Goal: Information Seeking & Learning: Learn about a topic

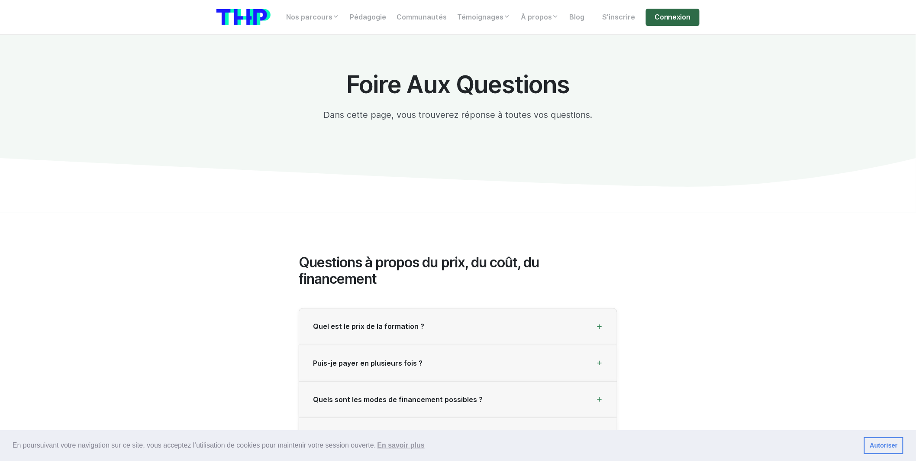
click at [655, 19] on link "Connexion" at bounding box center [673, 17] width 54 height 17
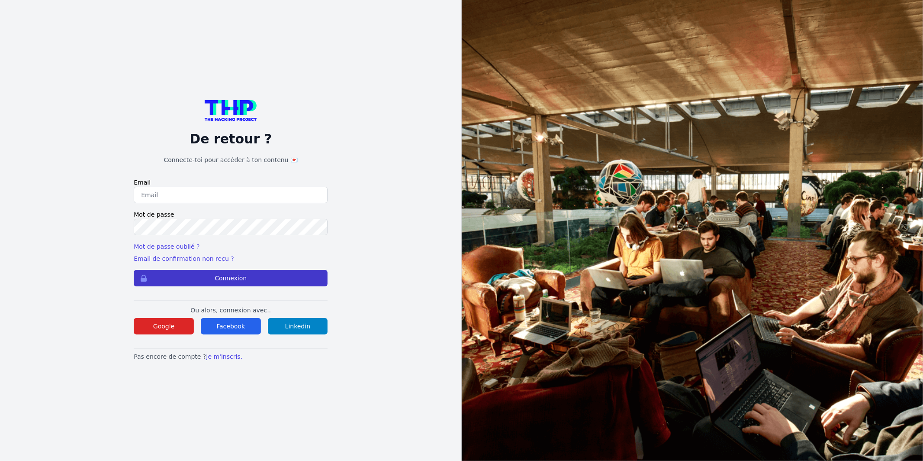
type input "Enzonatali75@gmail.com"
click at [277, 281] on button "Connexion" at bounding box center [231, 278] width 194 height 16
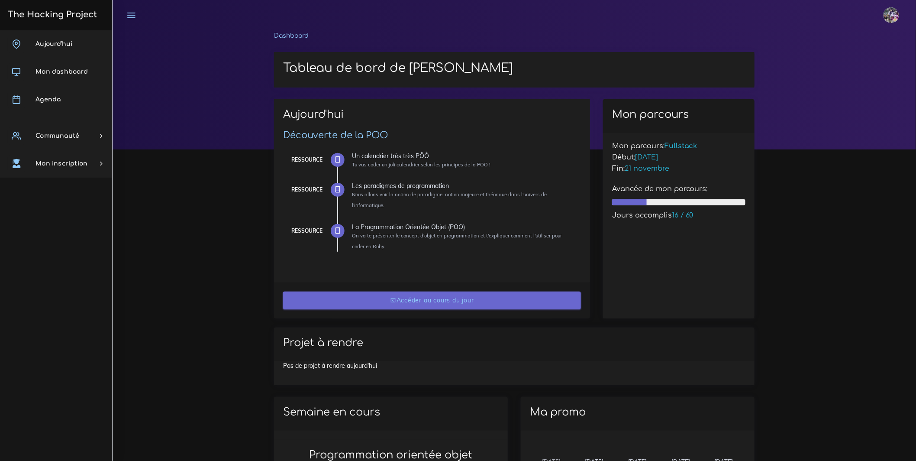
click at [411, 302] on link "Accéder au cours du jour" at bounding box center [432, 300] width 298 height 18
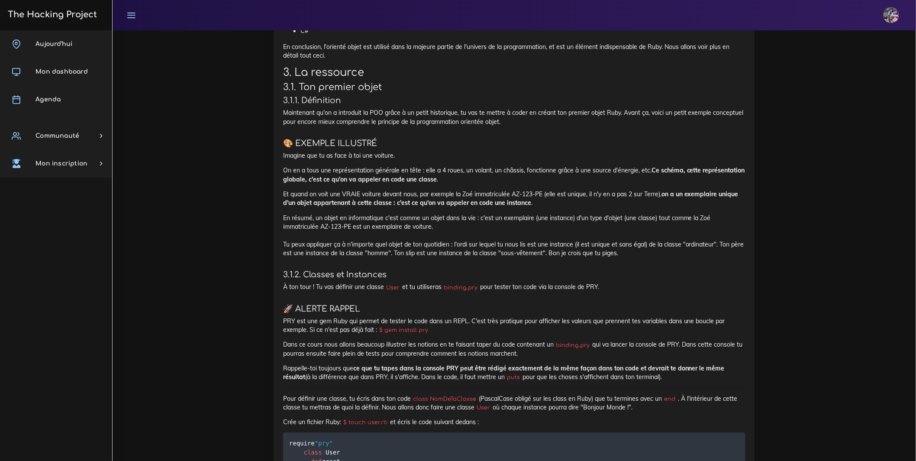
scroll to position [5072, 0]
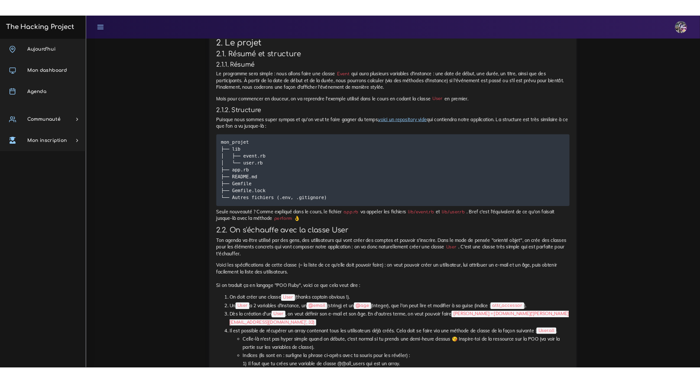
scroll to position [441, 0]
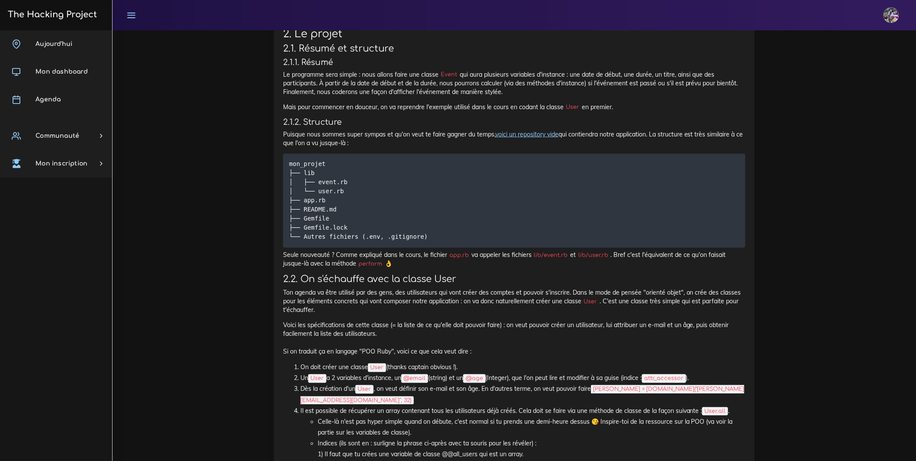
click at [547, 138] on link "voici un repository vide" at bounding box center [526, 134] width 63 height 8
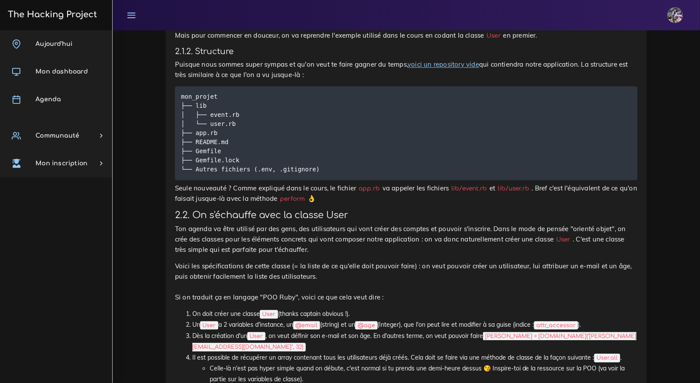
scroll to position [622, 0]
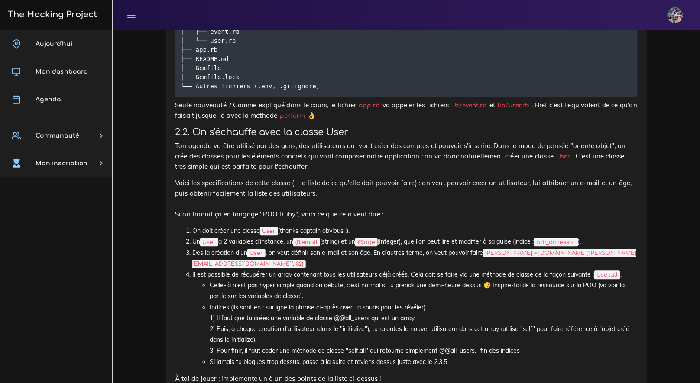
drag, startPoint x: 183, startPoint y: 231, endPoint x: 358, endPoint y: 229, distance: 174.9
click at [358, 229] on ol "On doit créer une classe User (thanks captain obvious !). Un User a 2 variables…" at bounding box center [406, 297] width 462 height 142
copy li "On doit créer une classe User (thanks captain obvious !)."
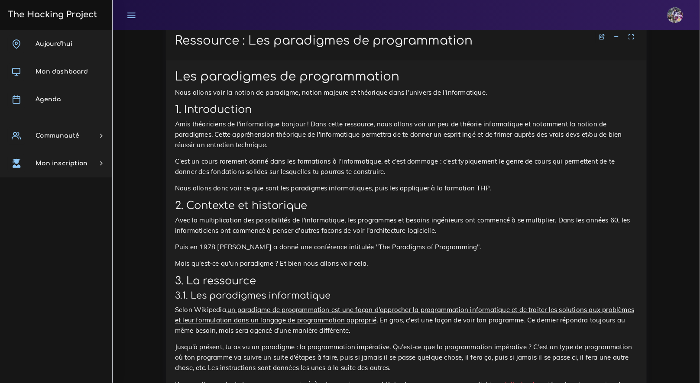
scroll to position [3573, 0]
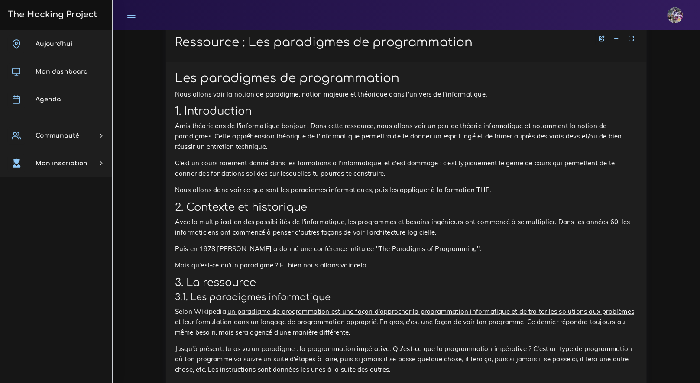
click at [618, 42] on icon at bounding box center [616, 38] width 6 height 6
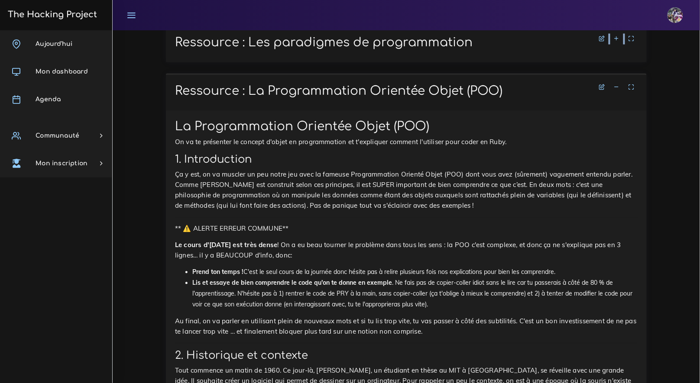
click at [618, 42] on icon at bounding box center [616, 38] width 6 height 6
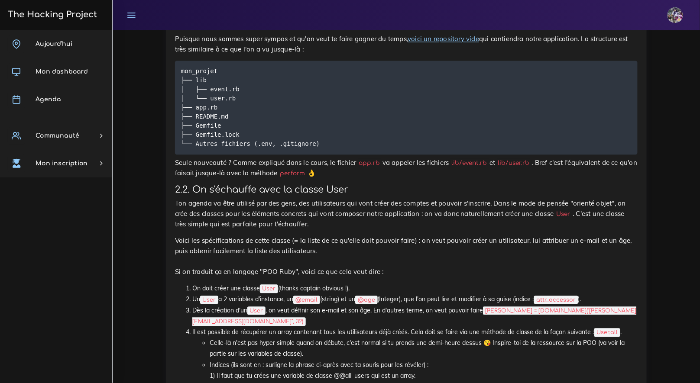
scroll to position [0, 0]
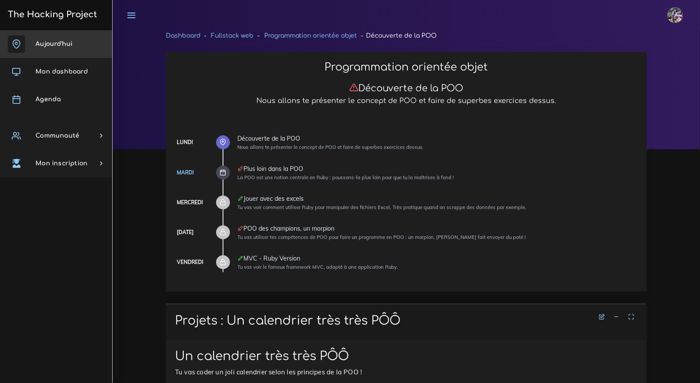
click at [65, 41] on span "Aujourd'hui" at bounding box center [53, 44] width 37 height 6
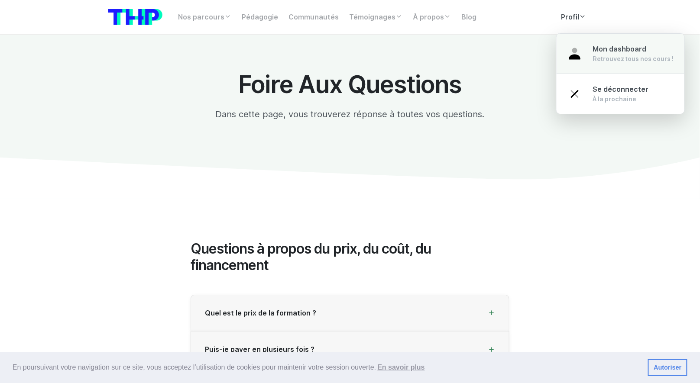
click at [595, 51] on span "Mon dashboard" at bounding box center [620, 49] width 54 height 8
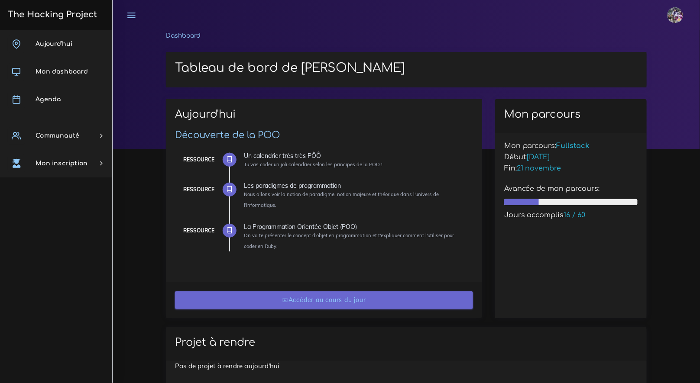
click at [277, 300] on link "Accéder au cours du jour" at bounding box center [324, 300] width 298 height 18
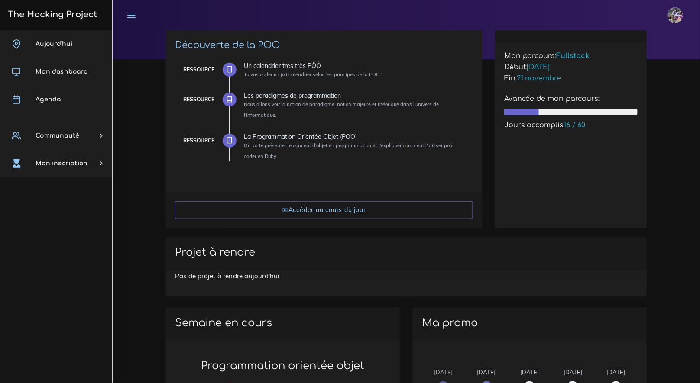
scroll to position [363, 0]
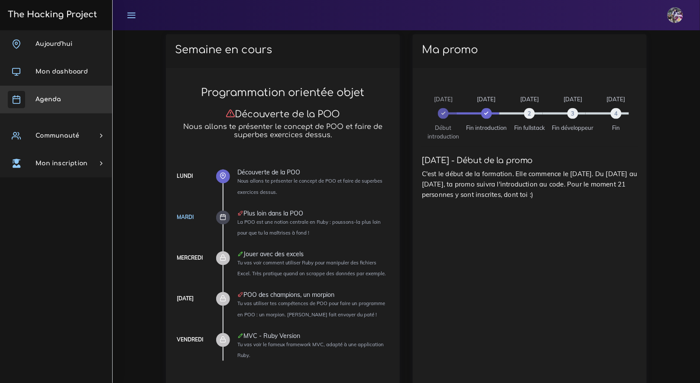
click at [69, 94] on link "Agenda" at bounding box center [56, 100] width 112 height 28
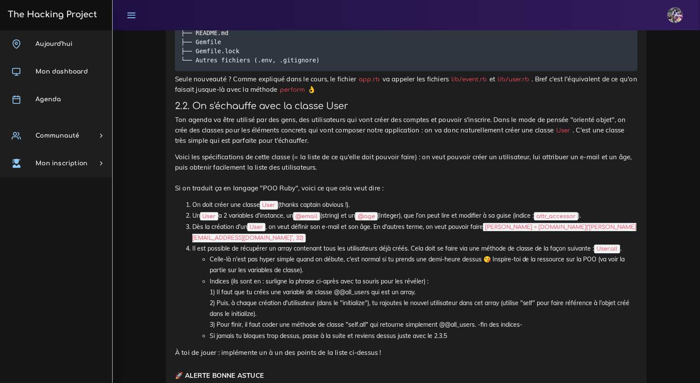
scroll to position [684, 0]
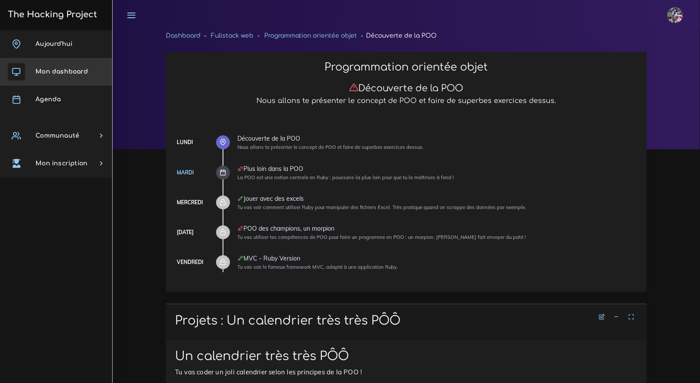
click at [61, 69] on span "Mon dashboard" at bounding box center [61, 71] width 52 height 6
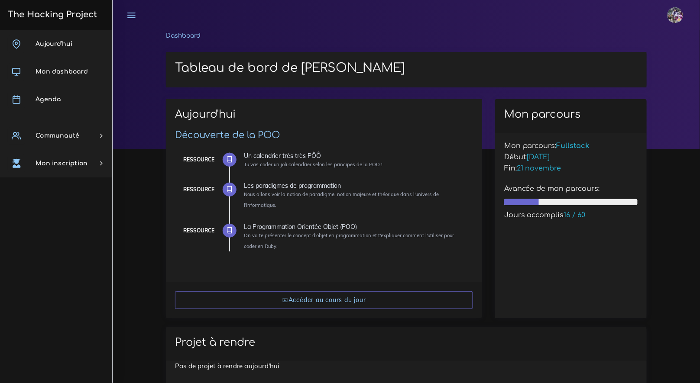
click at [226, 229] on icon at bounding box center [229, 230] width 6 height 6
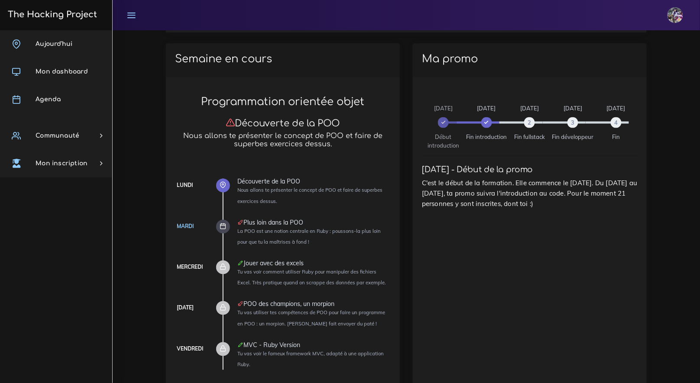
scroll to position [265, 0]
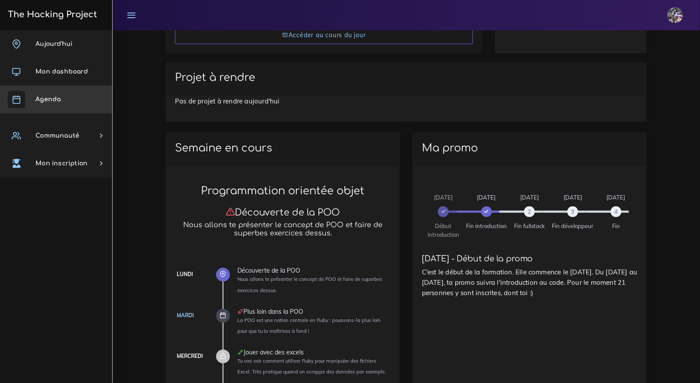
click at [50, 104] on link "Agenda" at bounding box center [56, 100] width 112 height 28
click at [49, 108] on link "Agenda" at bounding box center [56, 100] width 112 height 28
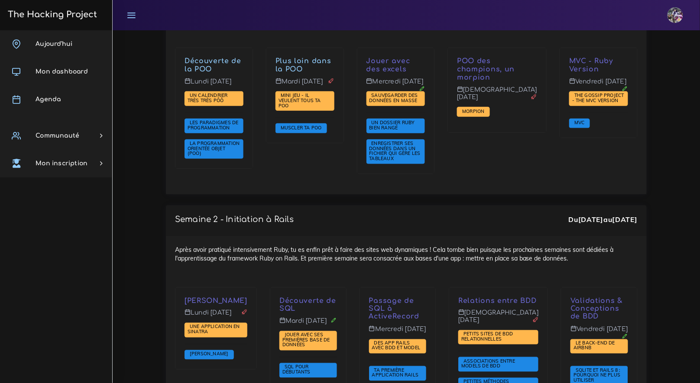
drag, startPoint x: 273, startPoint y: 192, endPoint x: 276, endPoint y: 187, distance: 6.4
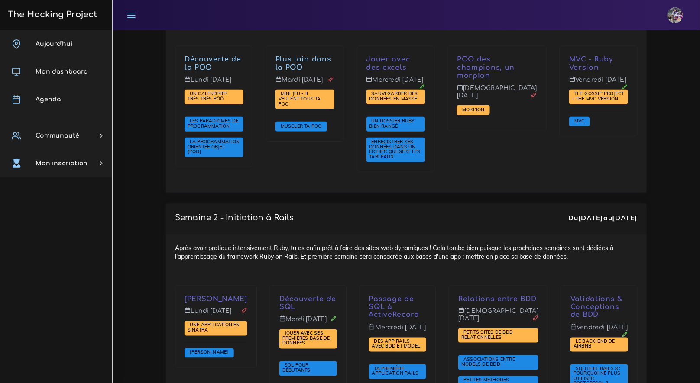
scroll to position [1269, 0]
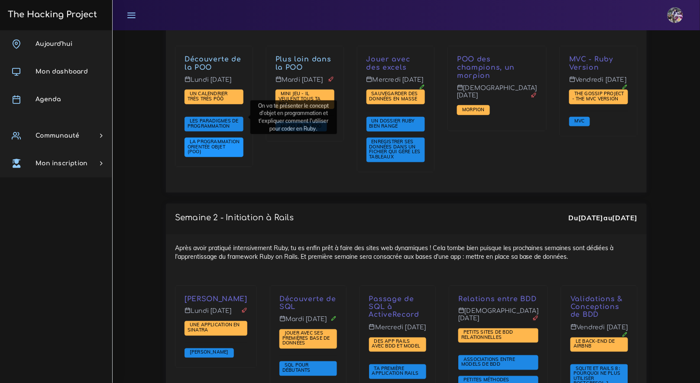
click at [222, 139] on span "La Programmation Orientée Objet (POO)" at bounding box center [213, 147] width 52 height 16
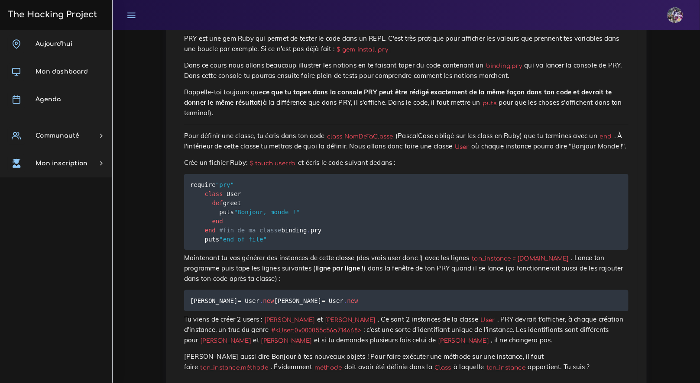
scroll to position [900, 0]
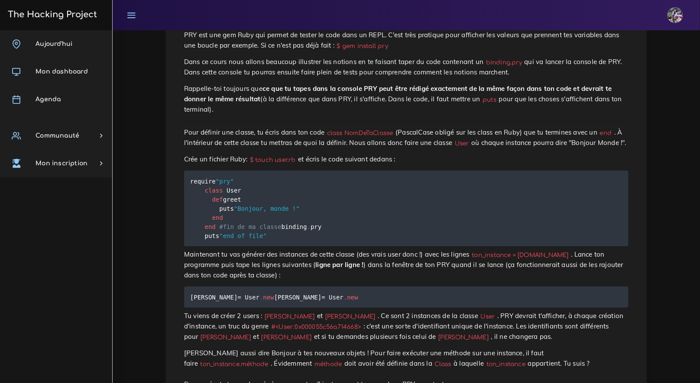
click at [335, 281] on p "Maintenant tu vas générer des instances de cette classe (des vrais user donc !)…" at bounding box center [406, 264] width 444 height 31
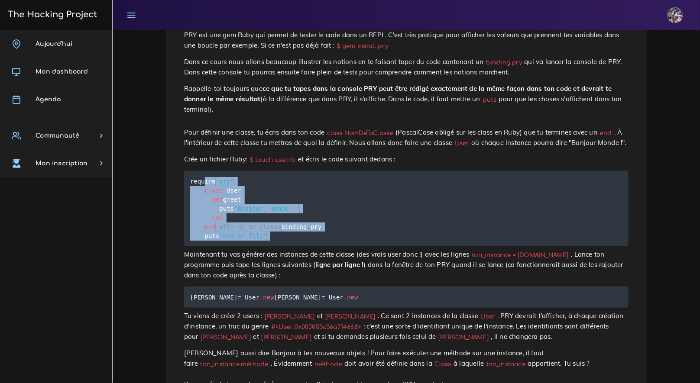
drag, startPoint x: 203, startPoint y: 190, endPoint x: 267, endPoint y: 277, distance: 107.7
click at [359, 245] on pre "require "pry" class User def greet puts "Bonjour, monde !" end end #fin de ma c…" at bounding box center [406, 209] width 444 height 76
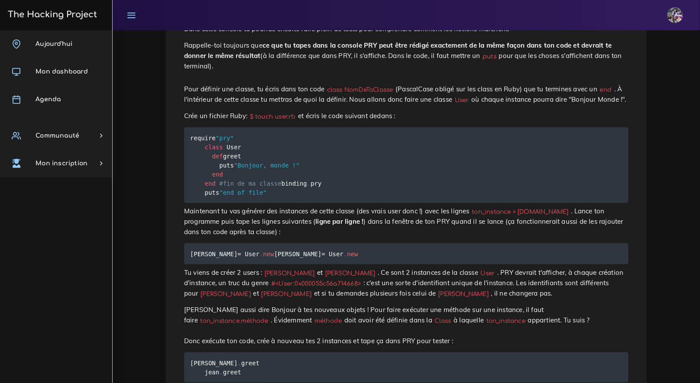
scroll to position [944, 0]
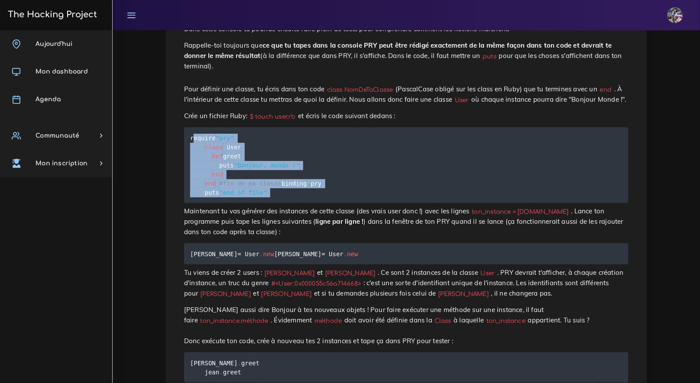
drag, startPoint x: 195, startPoint y: 147, endPoint x: 276, endPoint y: 232, distance: 117.6
copy div "require "pry" class User def greet puts "Bonjour, monde !" end end #fin de ma c…"
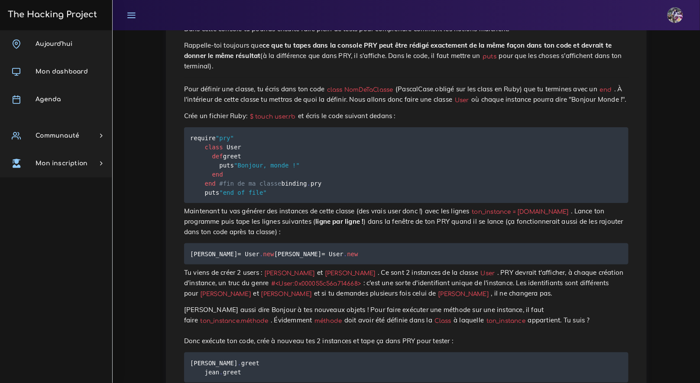
click at [357, 203] on pre "require "pry" class User def greet puts "Bonjour, monde !" end end #fin de ma c…" at bounding box center [406, 165] width 444 height 76
click at [523, 216] on code "ton_instance = NomDeTaClasse.new" at bounding box center [520, 211] width 102 height 9
click at [333, 237] on p "Maintenant tu vas générer des instances de cette classe (des vrais user donc !)…" at bounding box center [406, 221] width 444 height 31
click at [474, 237] on p "Maintenant tu vas générer des instances de cette classe (des vrais user donc !)…" at bounding box center [406, 221] width 444 height 31
drag, startPoint x: 476, startPoint y: 239, endPoint x: 585, endPoint y: 239, distance: 109.1
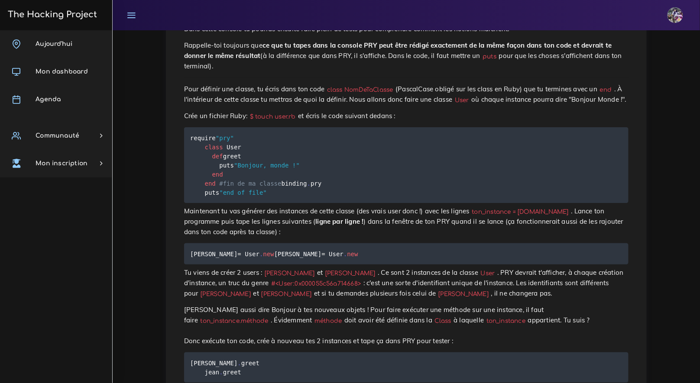
click at [571, 216] on code "ton_instance = NomDeTaClasse.new" at bounding box center [520, 211] width 102 height 9
copy code "ton_instance = NomDeTaClasse.new"
click at [454, 264] on pre "julie = User . new jean = User . new" at bounding box center [406, 253] width 444 height 21
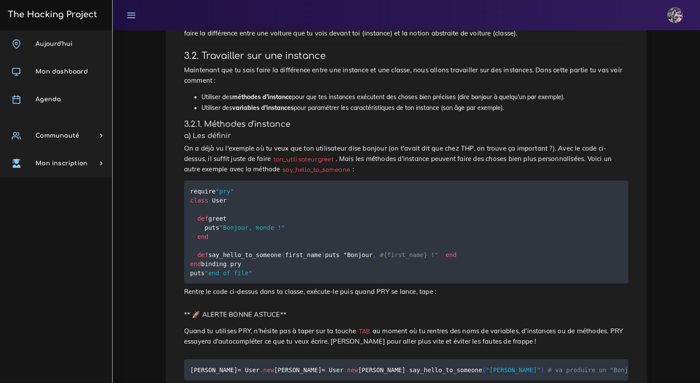
scroll to position [1568, 0]
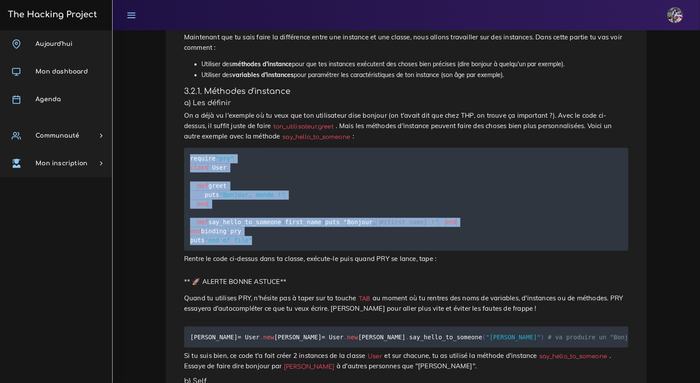
drag, startPoint x: 351, startPoint y: 318, endPoint x: 174, endPoint y: 188, distance: 219.0
copy code "require "pry" class User def greet puts "Bonjour, monde !" end def say_hello_to…"
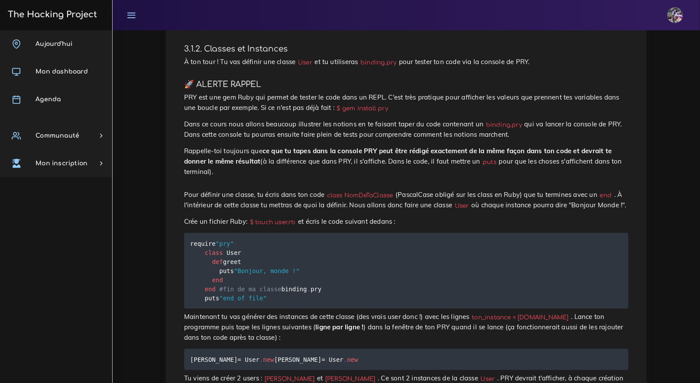
scroll to position [838, 0]
click at [203, 252] on code "require "pry" class User def greet puts "Bonjour, monde !" end end #fin de ma c…" at bounding box center [256, 271] width 132 height 64
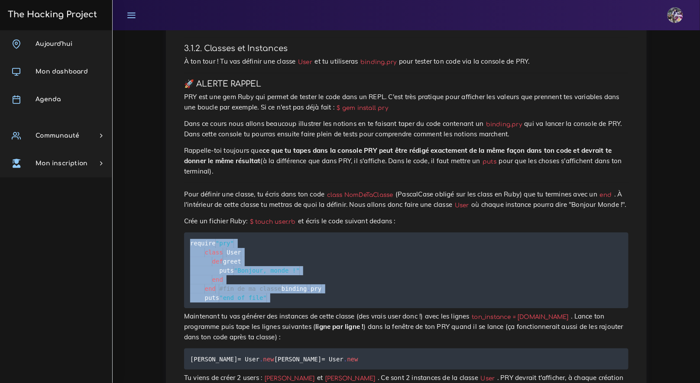
drag, startPoint x: 203, startPoint y: 252, endPoint x: 245, endPoint y: 311, distance: 72.8
click at [270, 303] on code "require "pry" class User def greet puts "Bonjour, monde !" end end #fin de ma c…" at bounding box center [256, 271] width 132 height 64
copy div "require "pry" class User def greet puts "Bonjour, monde !" end end #fin de ma c…"
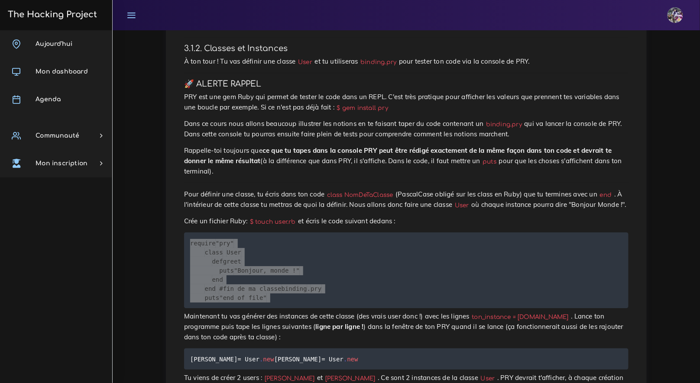
scroll to position [841, 0]
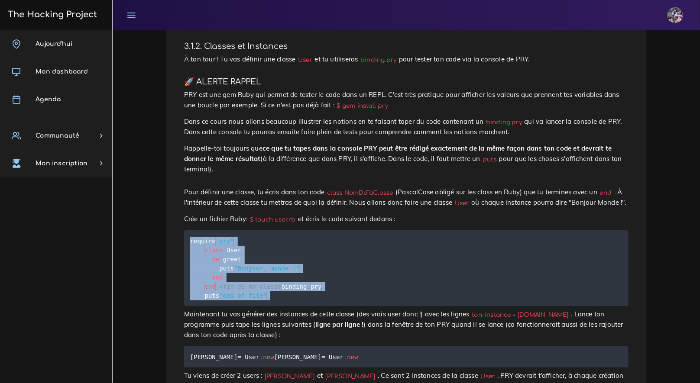
click at [274, 306] on pre "require "pry" class User def greet puts "Bonjour, monde !" end end #fin de ma c…" at bounding box center [406, 268] width 444 height 76
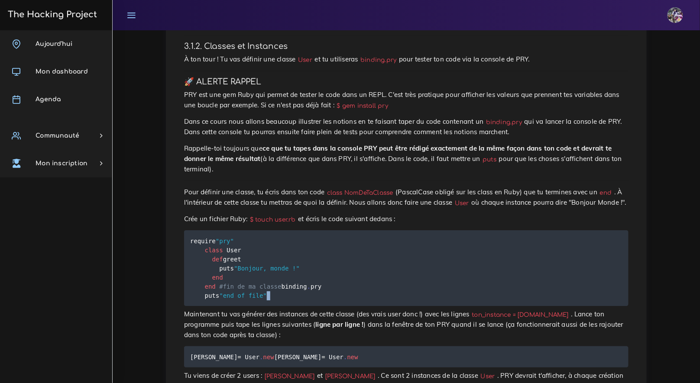
click at [275, 306] on pre "require "pry" class User def greet puts "Bonjour, monde !" end end #fin de ma c…" at bounding box center [406, 268] width 444 height 76
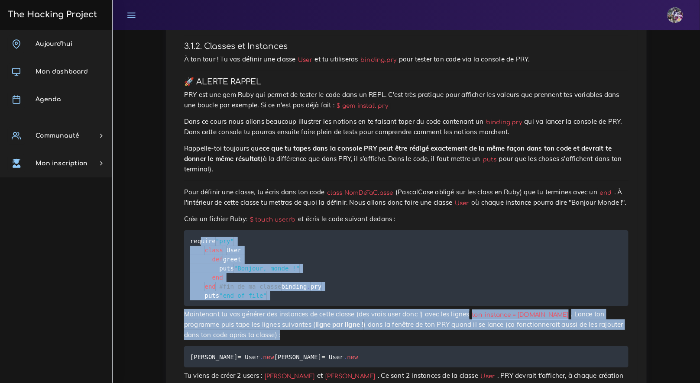
drag, startPoint x: 206, startPoint y: 251, endPoint x: 487, endPoint y: 360, distance: 301.9
click at [463, 340] on p "Maintenant tu vas générer des instances de cette classe (des vrais user donc !)…" at bounding box center [406, 324] width 444 height 31
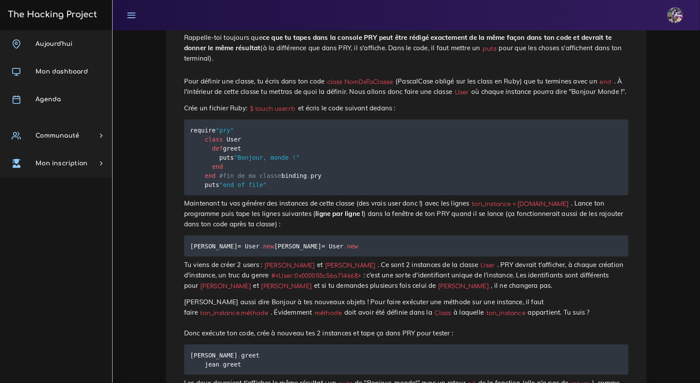
scroll to position [951, 0]
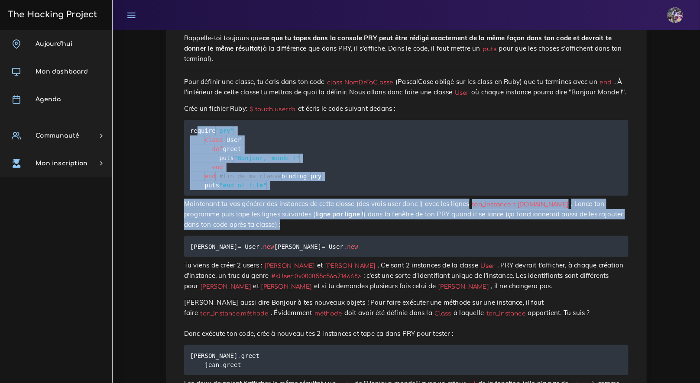
drag, startPoint x: 201, startPoint y: 139, endPoint x: 509, endPoint y: 248, distance: 326.8
click at [313, 230] on p "Maintenant tu vas générer des instances de cette classe (des vrais user donc !)…" at bounding box center [406, 214] width 444 height 31
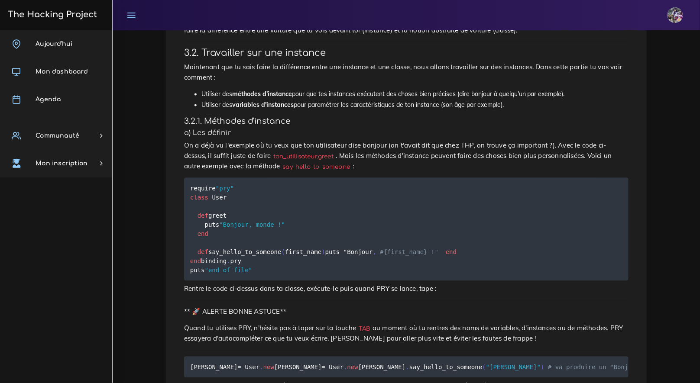
scroll to position [1596, 0]
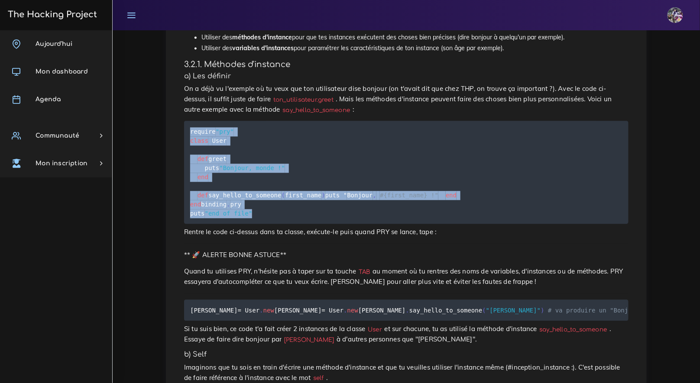
drag, startPoint x: 187, startPoint y: 172, endPoint x: 251, endPoint y: 291, distance: 135.8
click at [262, 224] on pre "require "pry" class User def greet puts "Bonjour, monde !" end def say_hello_to…" at bounding box center [406, 172] width 444 height 103
copy code "require "pry" class User def greet puts "Bonjour, monde !" end def say_hello_to…"
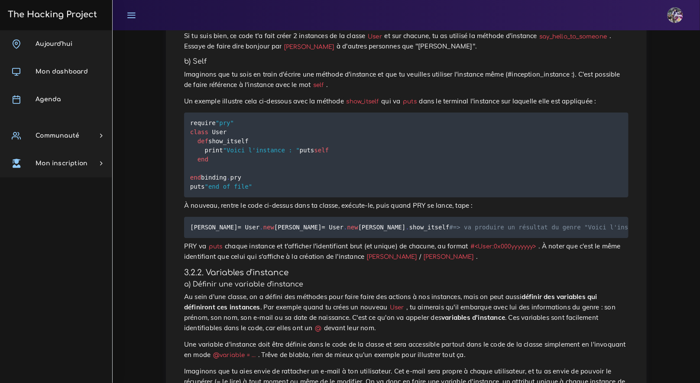
scroll to position [1889, 0]
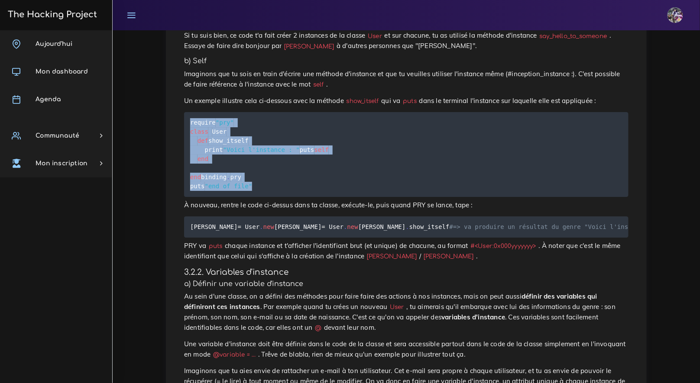
drag, startPoint x: 198, startPoint y: 228, endPoint x: 254, endPoint y: 329, distance: 114.9
click at [261, 197] on pre "require "pry" class User def show_itself print "Voici l'instance : " puts self …" at bounding box center [406, 154] width 444 height 85
copy code "require "pry" class User def show_itself print "Voici l'instance : " puts self …"
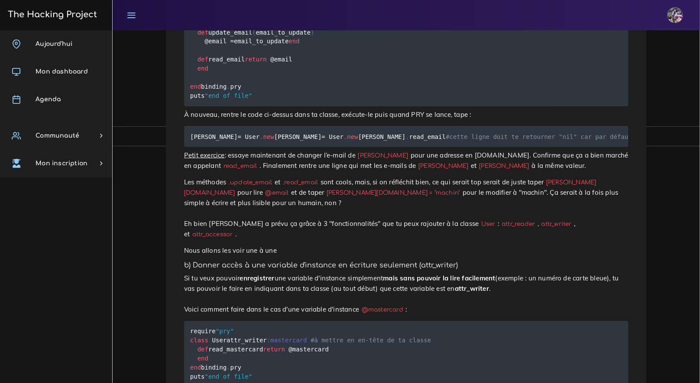
scroll to position [2408, 0]
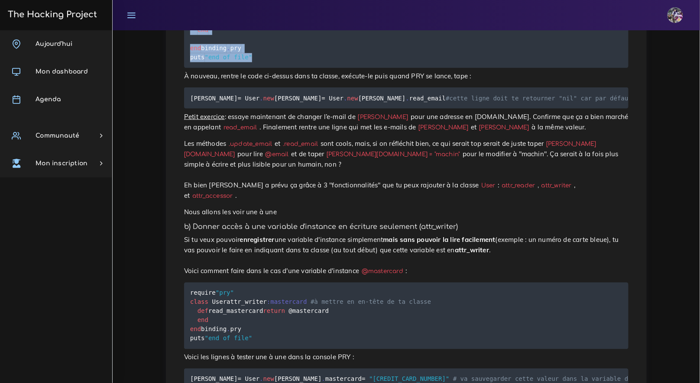
drag, startPoint x: 298, startPoint y: 279, endPoint x: 232, endPoint y: 151, distance: 144.0
copy code "require "pry" class User def update_email ( email_to_update ) @email = email_to…"
click at [420, 68] on pre "require "pry" class User def update_email ( email_to_update ) @email = email_to…" at bounding box center [406, 12] width 444 height 112
click at [313, 68] on pre "require "pry" class User def update_email ( email_to_update ) @email = email_to…" at bounding box center [406, 12] width 444 height 112
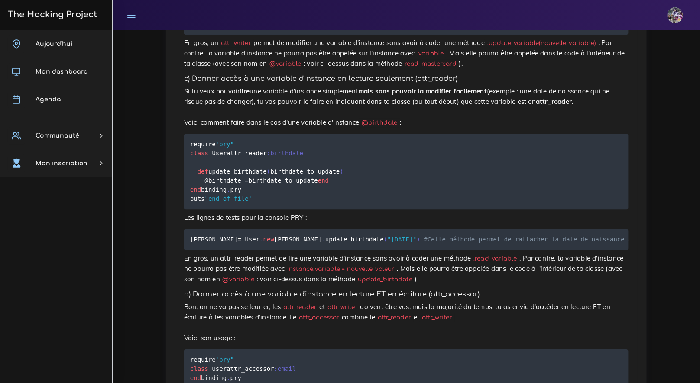
scroll to position [2773, 0]
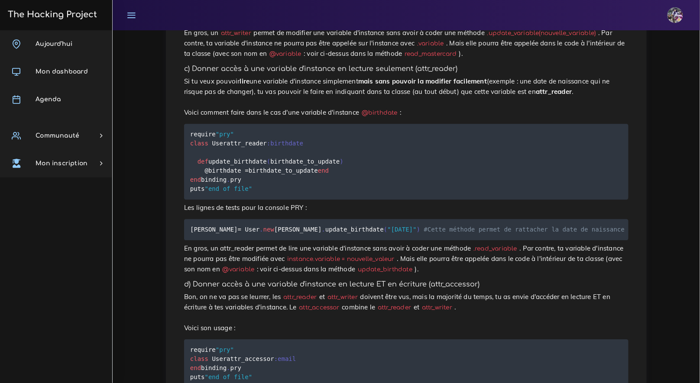
drag, startPoint x: 241, startPoint y: 306, endPoint x: 190, endPoint y: 214, distance: 105.4
copy code "require "pry" class User attr_writer :mastercard #à mettre en en-tête de ta cla…"
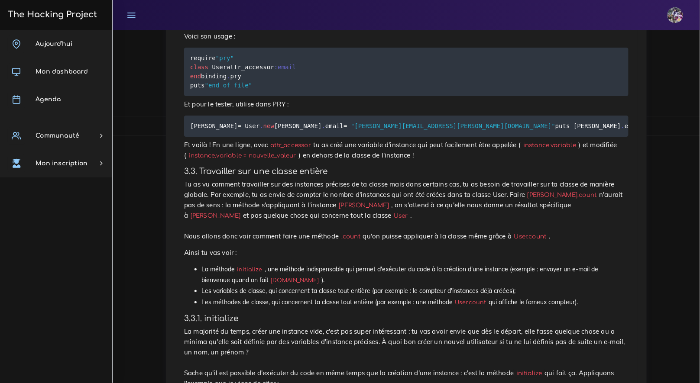
scroll to position [3067, 0]
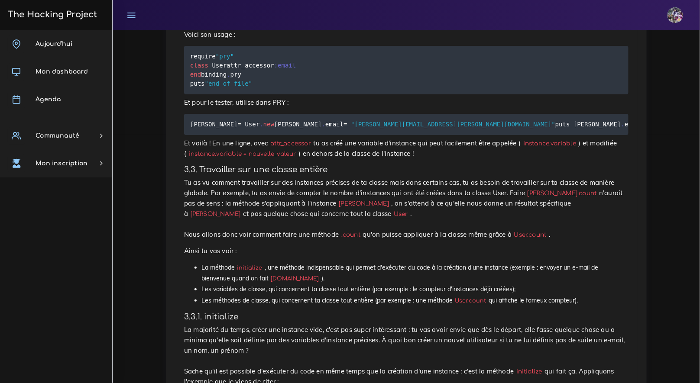
drag, startPoint x: 302, startPoint y: 317, endPoint x: 164, endPoint y: 208, distance: 175.3
copy code "require "pry" class User attr_reader :birthdate def update_birthdate ( birthdat…"
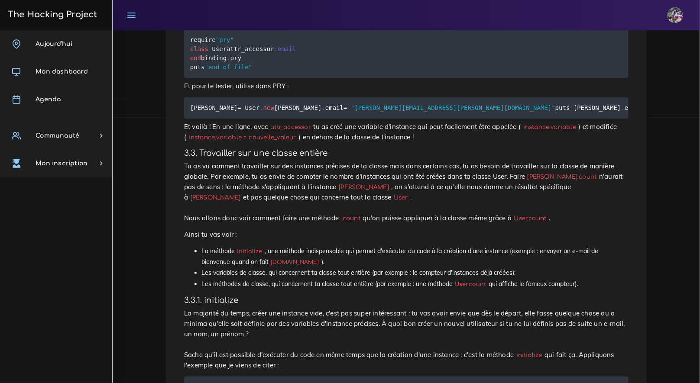
scroll to position [3083, 0]
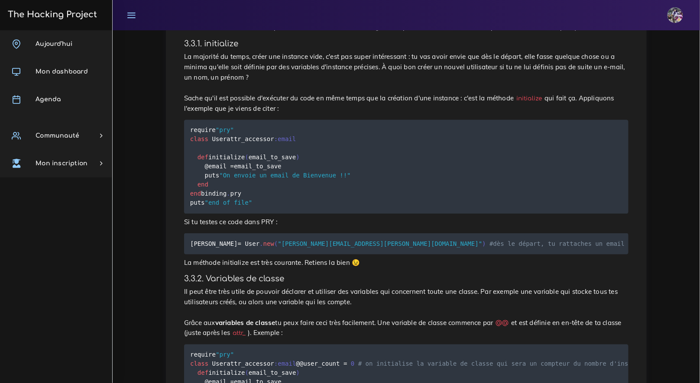
scroll to position [3391, 0]
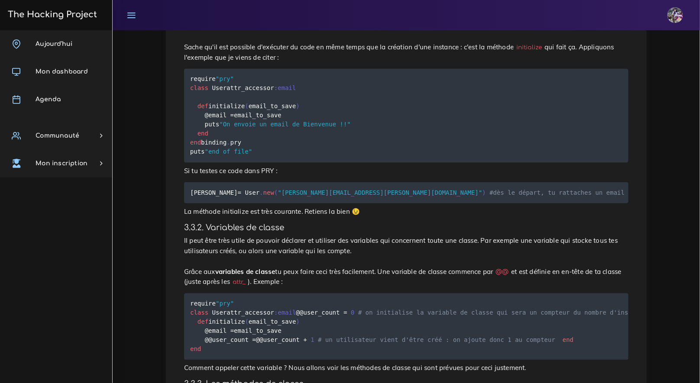
drag, startPoint x: 191, startPoint y: 193, endPoint x: 251, endPoint y: 249, distance: 82.4
copy code "require "pry" class User attr_accessor :email end binding . pry puts "end of fi…"
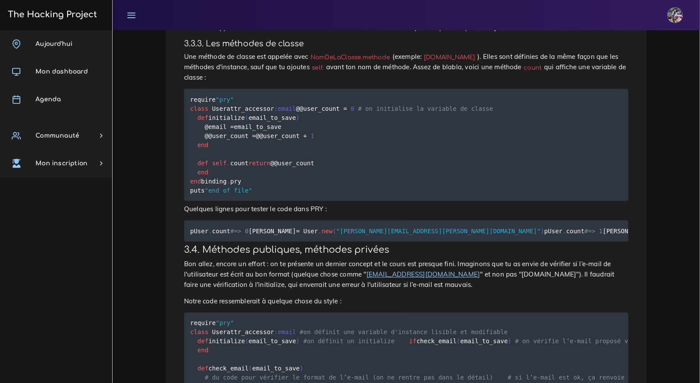
scroll to position [3733, 0]
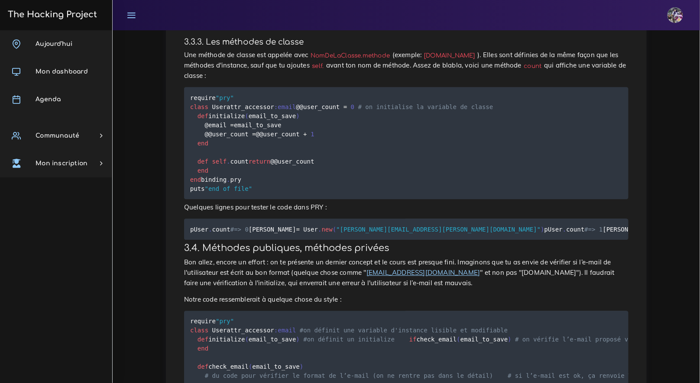
drag, startPoint x: 189, startPoint y: 239, endPoint x: 266, endPoint y: 344, distance: 130.0
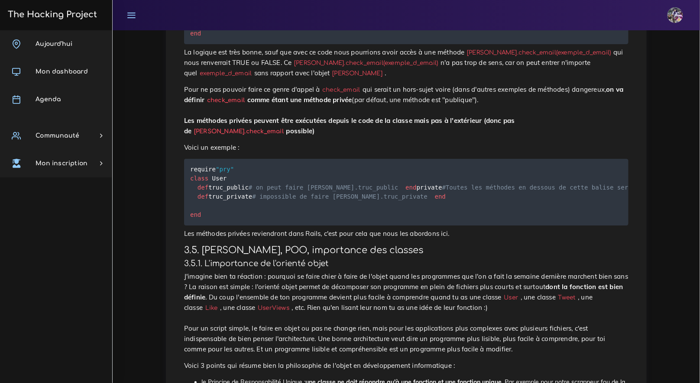
scroll to position [4094, 0]
drag, startPoint x: 193, startPoint y: 185, endPoint x: 244, endPoint y: 261, distance: 91.6
drag, startPoint x: 239, startPoint y: 261, endPoint x: 190, endPoint y: 186, distance: 89.8
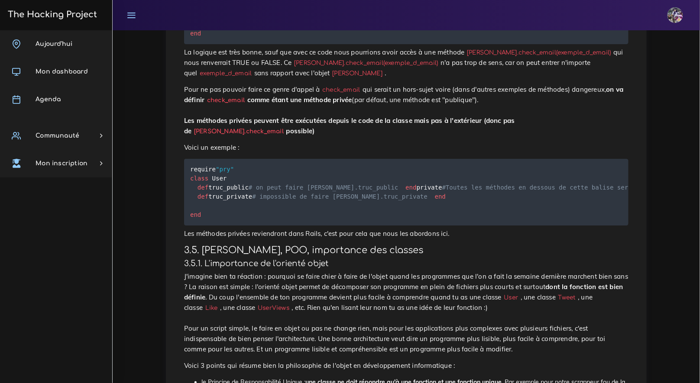
drag, startPoint x: 190, startPoint y: 186, endPoint x: 229, endPoint y: 240, distance: 67.3
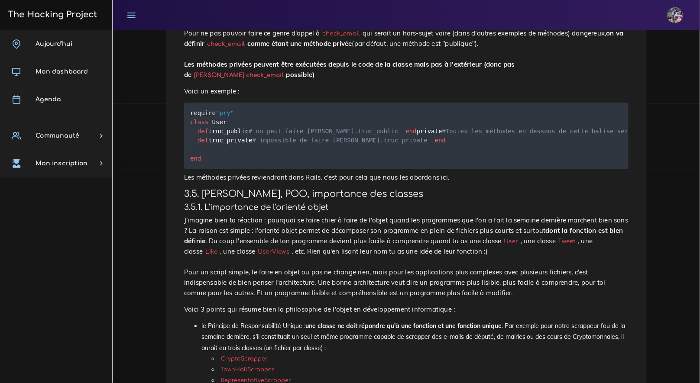
scroll to position [4150, 0]
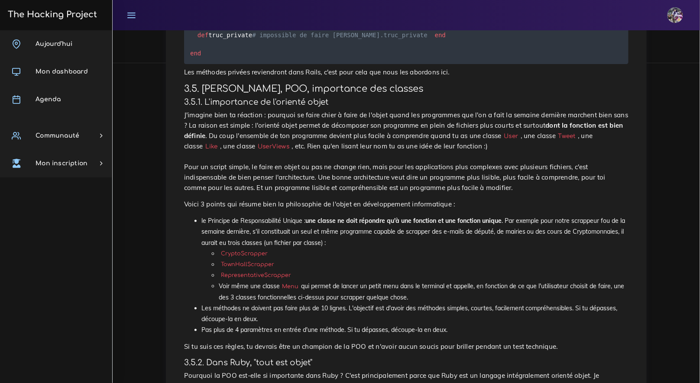
scroll to position [4255, 0]
drag, startPoint x: 275, startPoint y: 323, endPoint x: 175, endPoint y: 195, distance: 161.9
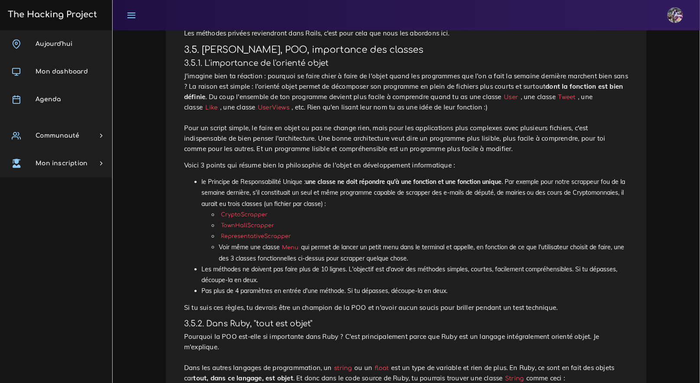
scroll to position [4330, 0]
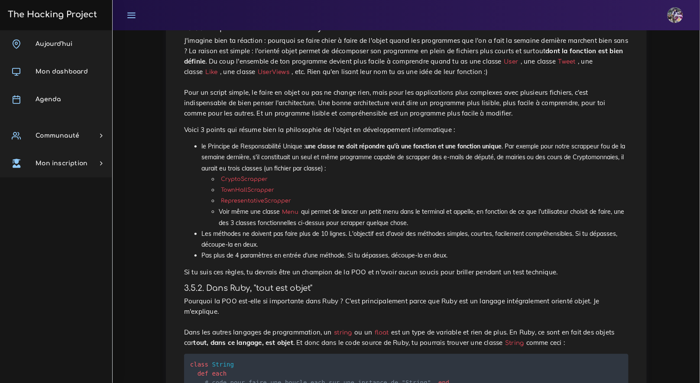
drag, startPoint x: 293, startPoint y: 268, endPoint x: 149, endPoint y: 120, distance: 206.0
drag, startPoint x: 271, startPoint y: 267, endPoint x: 155, endPoint y: 256, distance: 116.6
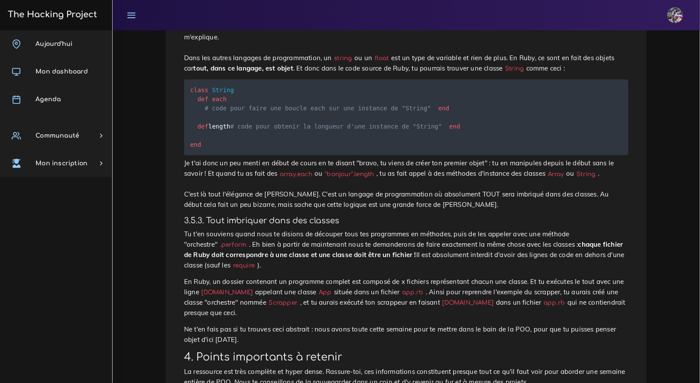
scroll to position [4605, 0]
drag, startPoint x: 192, startPoint y: 160, endPoint x: 312, endPoint y: 319, distance: 199.0
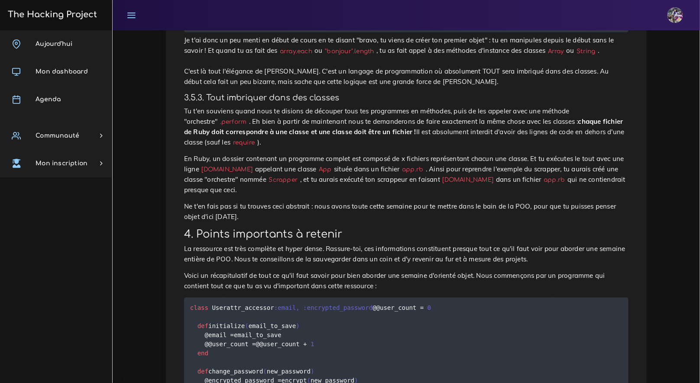
scroll to position [4727, 0]
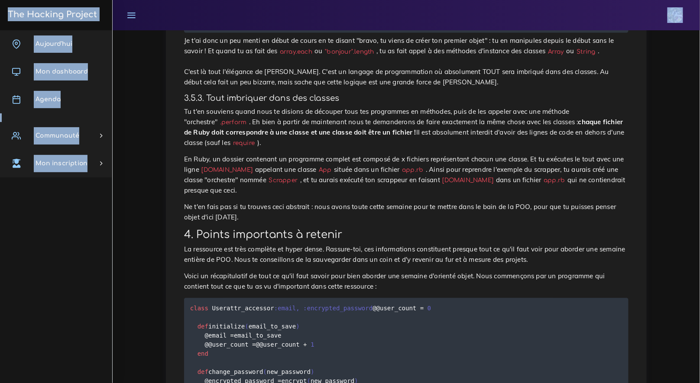
drag, startPoint x: 361, startPoint y: 187, endPoint x: 198, endPoint y: 29, distance: 227.1
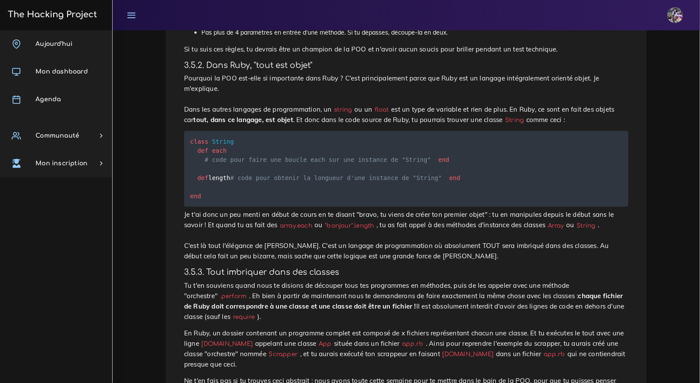
scroll to position [4589, 0]
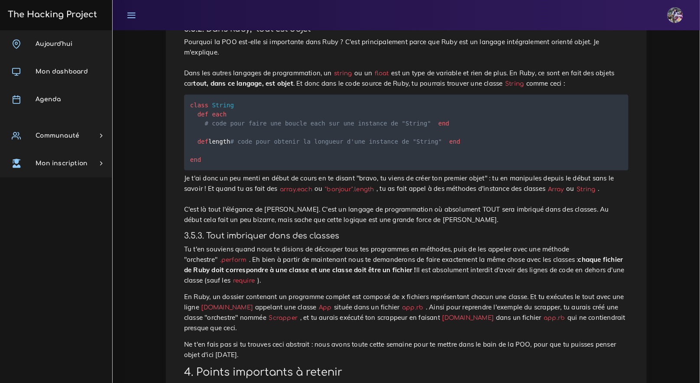
drag, startPoint x: 193, startPoint y: 179, endPoint x: 244, endPoint y: 278, distance: 111.7
drag, startPoint x: 194, startPoint y: 181, endPoint x: 255, endPoint y: 335, distance: 165.6
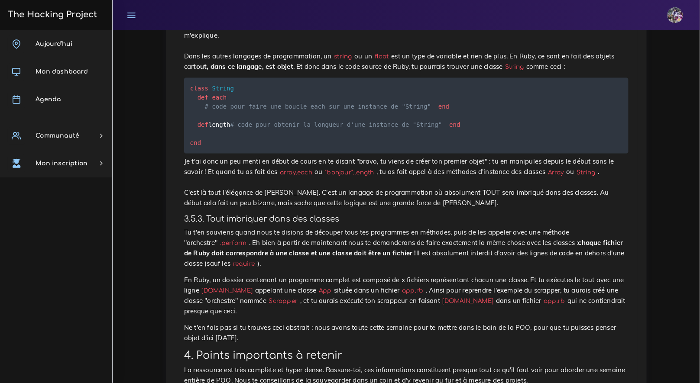
scroll to position [4607, 0]
drag, startPoint x: 272, startPoint y: 297, endPoint x: 273, endPoint y: 280, distance: 16.9
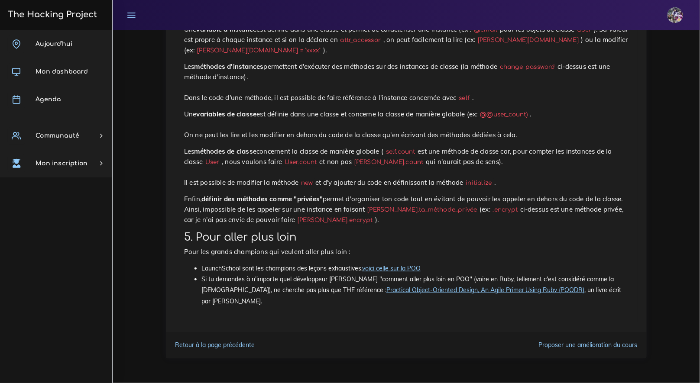
scroll to position [5634, 0]
drag, startPoint x: 207, startPoint y: 117, endPoint x: 204, endPoint y: 113, distance: 4.9
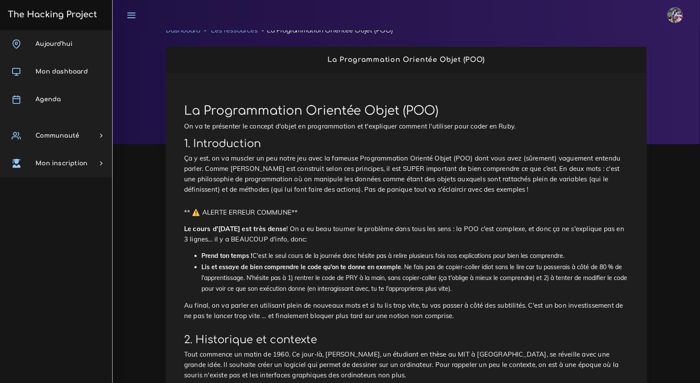
scroll to position [0, 0]
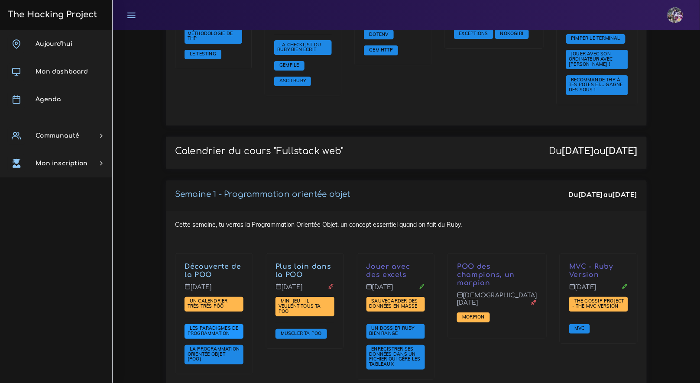
scroll to position [1064, 0]
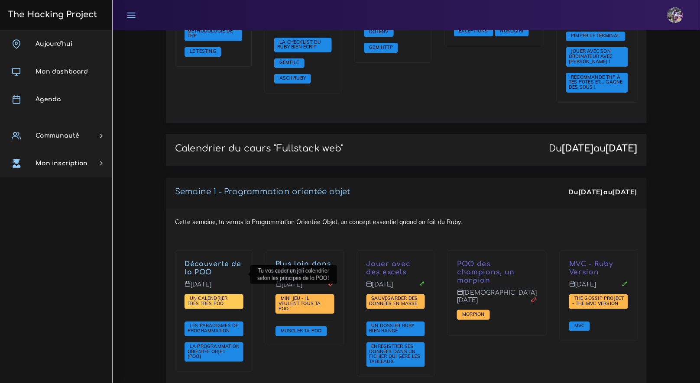
click at [219, 294] on span "Un calendrier très très PÔÔ" at bounding box center [213, 301] width 59 height 15
click at [219, 296] on link "Un calendrier très très PÔÔ" at bounding box center [207, 301] width 40 height 11
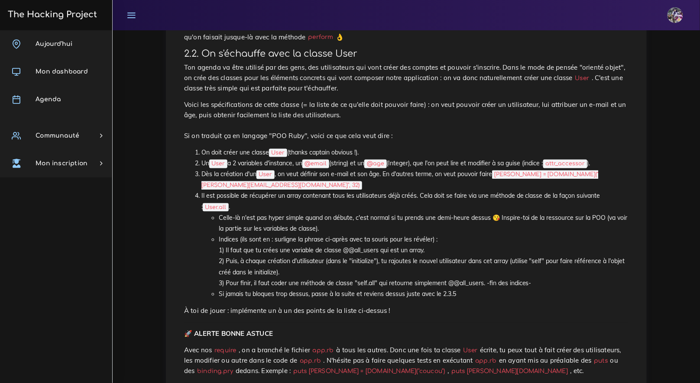
scroll to position [462, 0]
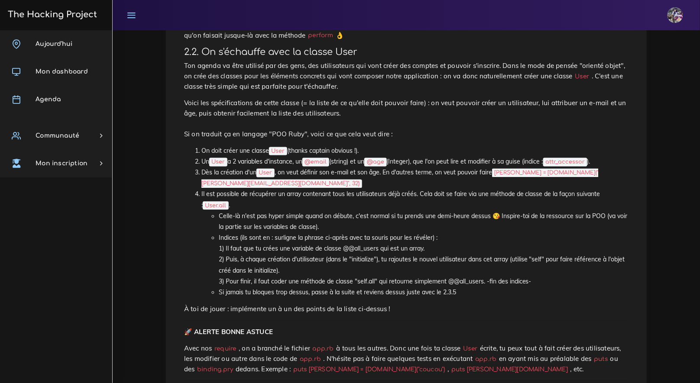
click at [602, 165] on li "Un User a 2 variables d'instance, un @email (string) et un @age (Integer), que …" at bounding box center [414, 162] width 427 height 11
drag, startPoint x: 597, startPoint y: 163, endPoint x: 559, endPoint y: 163, distance: 37.7
click at [560, 163] on code "attr_accessor" at bounding box center [565, 162] width 44 height 9
click at [556, 162] on code "attr_accessor" at bounding box center [565, 162] width 44 height 9
drag, startPoint x: 554, startPoint y: 161, endPoint x: 612, endPoint y: 163, distance: 58.5
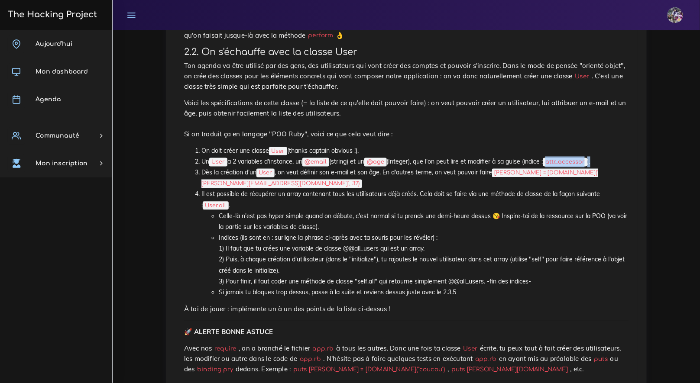
click at [614, 163] on li "Un User a 2 variables d'instance, un @email (string) et un @age (Integer), que …" at bounding box center [414, 162] width 427 height 11
copy li "attr_accessor )."
click at [459, 189] on li "Il est possible de récupérer un array contenant tous les utilisateurs déjà créé…" at bounding box center [414, 243] width 427 height 109
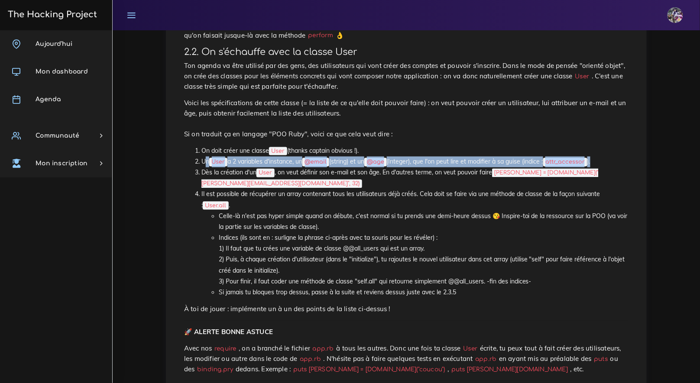
drag, startPoint x: 202, startPoint y: 161, endPoint x: 602, endPoint y: 162, distance: 399.5
click at [602, 162] on li "Un User a 2 variables d'instance, un @email (string) et un @age (Integer), que …" at bounding box center [414, 162] width 427 height 11
copy li "Un User a 2 variables d'instance, un @email (string) et un @age (Integer), que …"
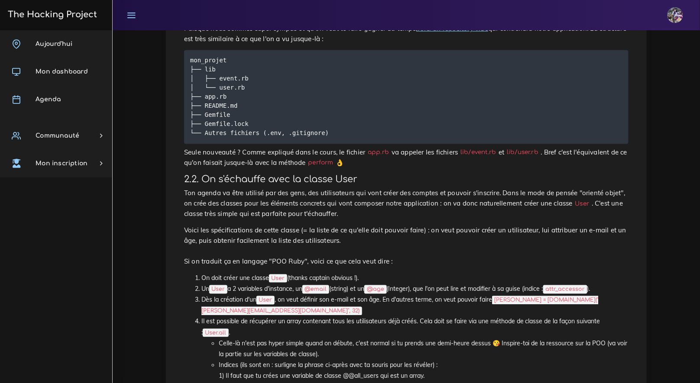
scroll to position [349, 0]
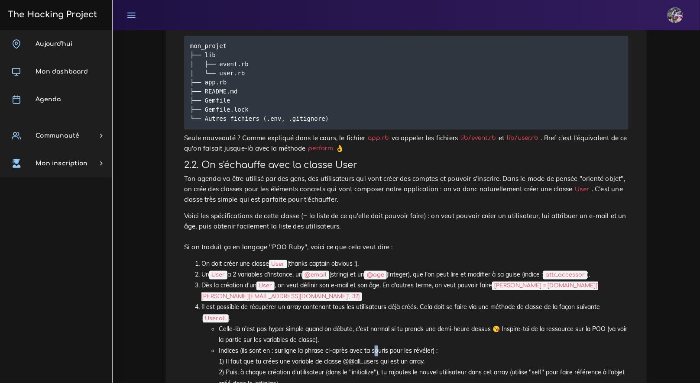
click at [377, 346] on li "Indices (ils sont en : surligne la phrase ci-après avec ta souris pour les révé…" at bounding box center [424, 373] width 410 height 55
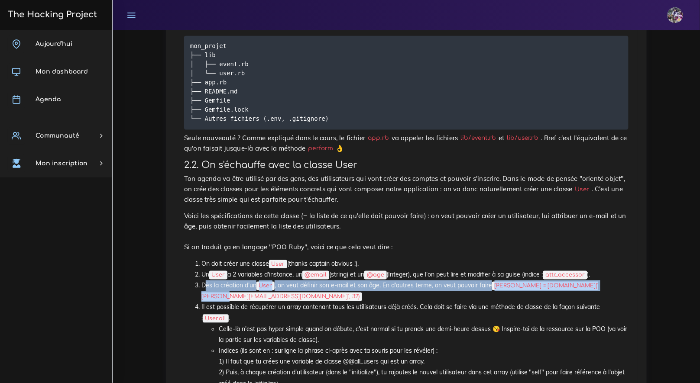
drag, startPoint x: 203, startPoint y: 284, endPoint x: 616, endPoint y: 284, distance: 412.5
click at [616, 284] on li "Dès la création d'un User , on veut définir son e-mail et son âge. En d'autres …" at bounding box center [414, 292] width 427 height 22
copy li "Dès la création d'un User , on veut définir son e-mail et son âge. En d'autres …"
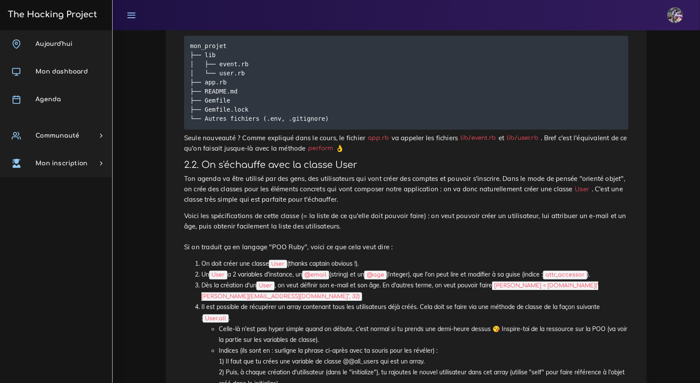
click at [371, 324] on li "Celle-là n'est pas hyper simple quand on débute, c'est normal si tu prends une …" at bounding box center [424, 335] width 410 height 22
click at [201, 288] on li "Dès la création d'un User , on veut définir son e-mail et son âge. En d'autres …" at bounding box center [414, 292] width 427 height 22
click at [201, 285] on li "Dès la création d'un User , on veut définir son e-mail et son âge. En d'autres …" at bounding box center [414, 292] width 427 height 22
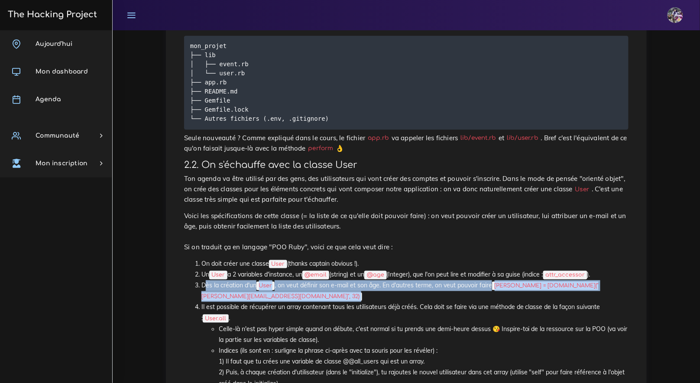
drag, startPoint x: 200, startPoint y: 285, endPoint x: 604, endPoint y: 292, distance: 403.9
click at [604, 292] on ol "On doit créer une classe User (thanks captain obvious !). Un User a 2 variables…" at bounding box center [406, 335] width 444 height 153
copy ol "Dès la création d'un User , on veut définir son e-mail et son âge. En d'autres …"
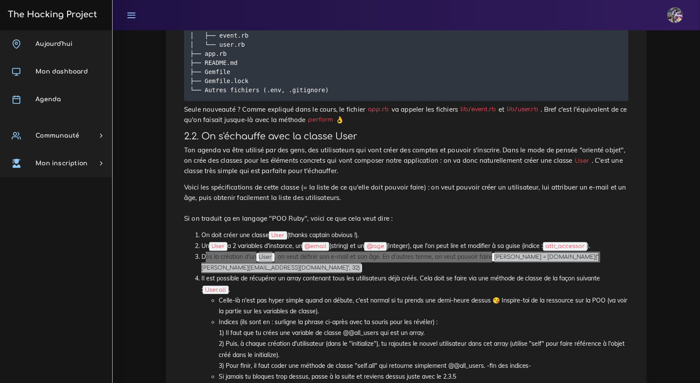
scroll to position [435, 0]
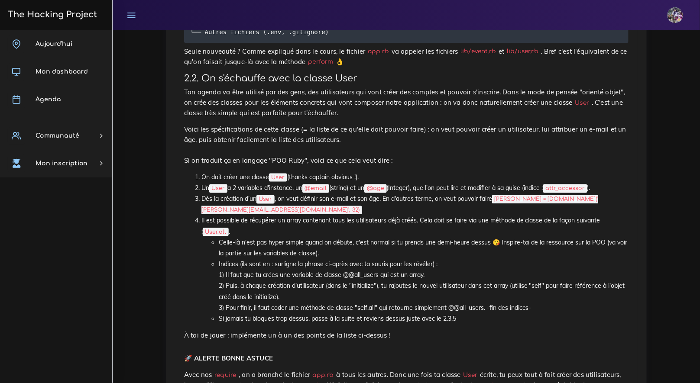
click at [194, 236] on ol "On doit créer une classe User (thanks captain obvious !). Un User a 2 variables…" at bounding box center [406, 248] width 444 height 153
click at [197, 260] on ol "On doit créer une classe User (thanks captain obvious !). Un User a 2 variables…" at bounding box center [406, 248] width 444 height 153
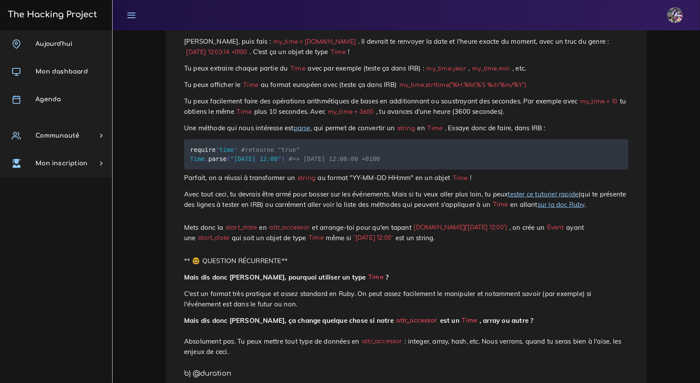
scroll to position [1158, 0]
